Goal: Navigation & Orientation: Find specific page/section

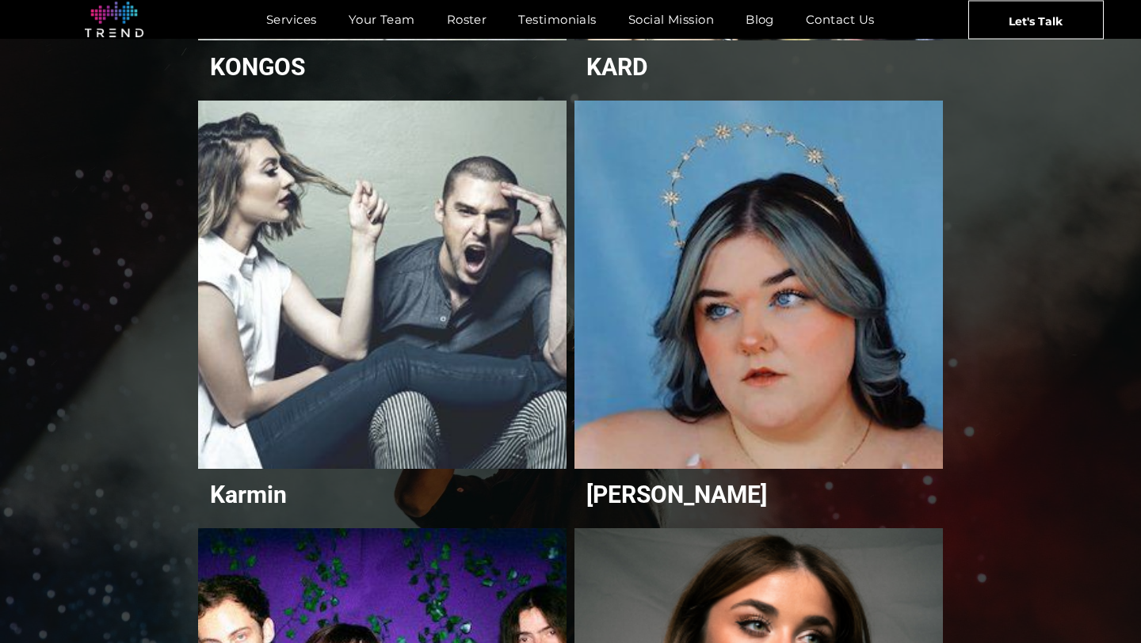
scroll to position [3684, 0]
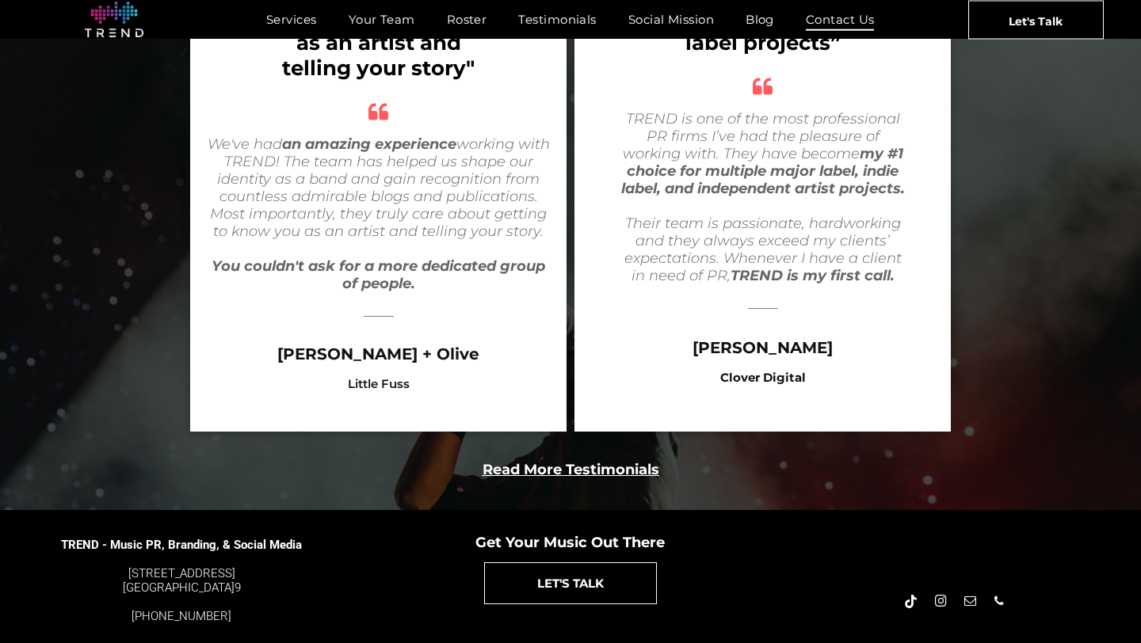
click at [578, 21] on span "Contact Us" at bounding box center [840, 19] width 69 height 23
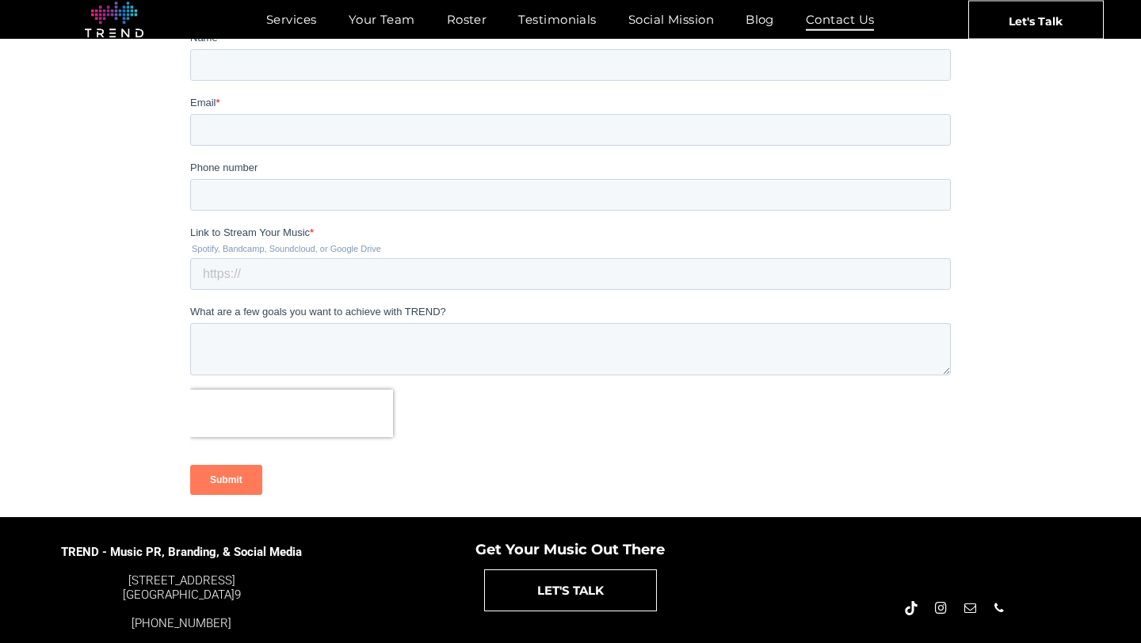
scroll to position [370, 0]
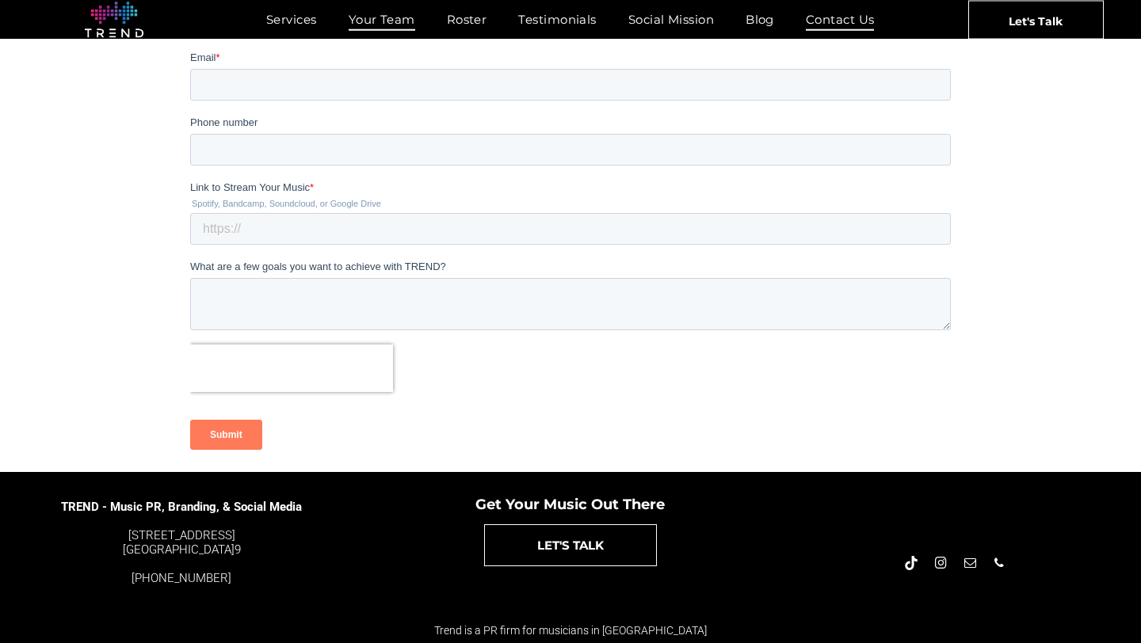
click at [402, 25] on span "Your Team" at bounding box center [382, 19] width 67 height 23
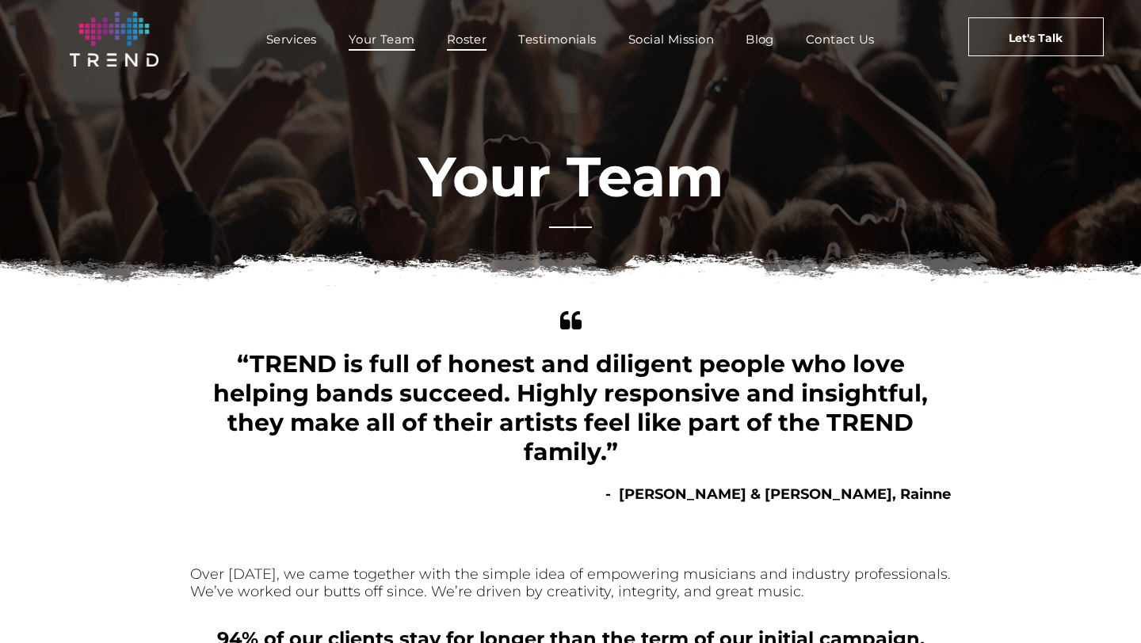
click at [467, 32] on span "Roster" at bounding box center [467, 39] width 40 height 23
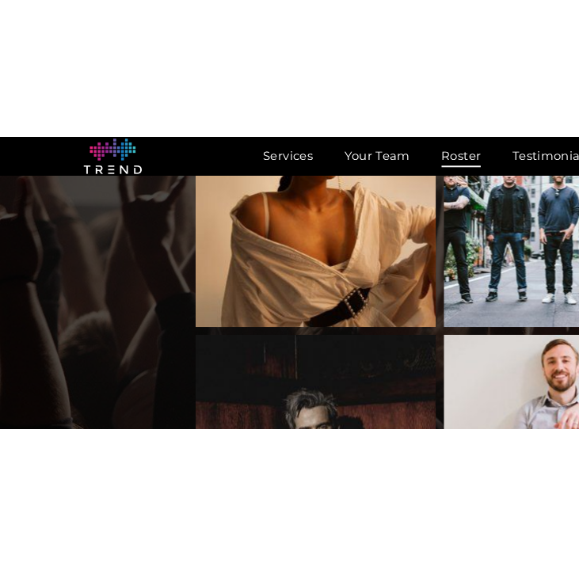
scroll to position [1373, 0]
